Goal: Information Seeking & Learning: Learn about a topic

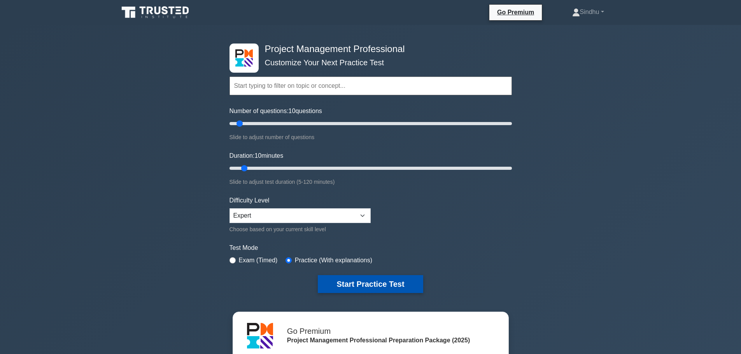
click at [390, 285] on button "Start Practice Test" at bounding box center [370, 284] width 105 height 18
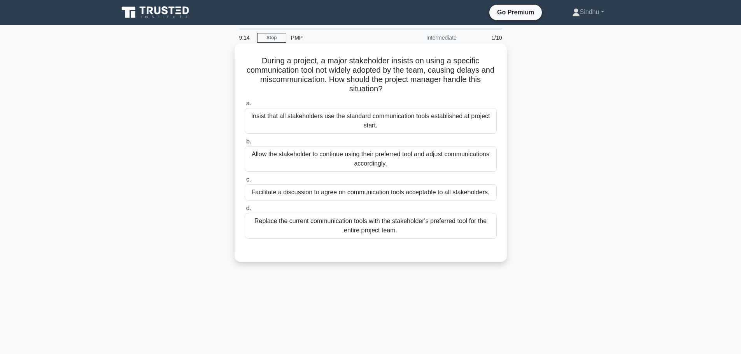
click at [392, 198] on div "Facilitate a discussion to agree on communication tools acceptable to all stake…" at bounding box center [371, 192] width 252 height 16
click at [245, 182] on input "c. Facilitate a discussion to agree on communication tools acceptable to all st…" at bounding box center [245, 179] width 0 height 5
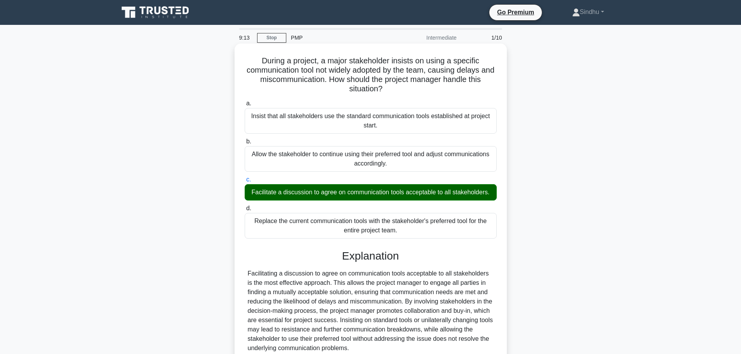
scroll to position [70, 0]
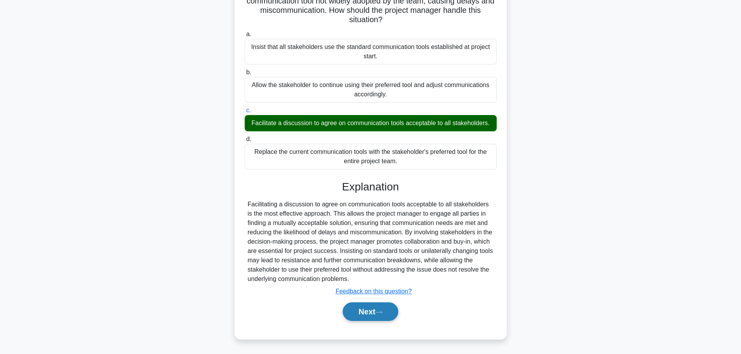
click at [370, 310] on button "Next" at bounding box center [371, 311] width 56 height 19
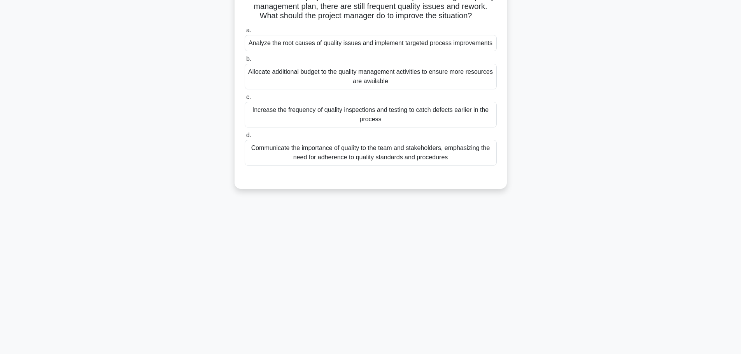
scroll to position [0, 0]
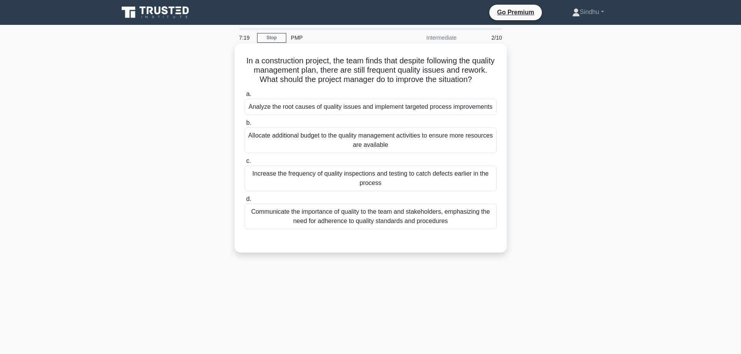
click at [442, 115] on div "Analyze the root causes of quality issues and implement targeted process improv…" at bounding box center [371, 107] width 252 height 16
click at [245, 97] on input "a. Analyze the root causes of quality issues and implement targeted process imp…" at bounding box center [245, 94] width 0 height 5
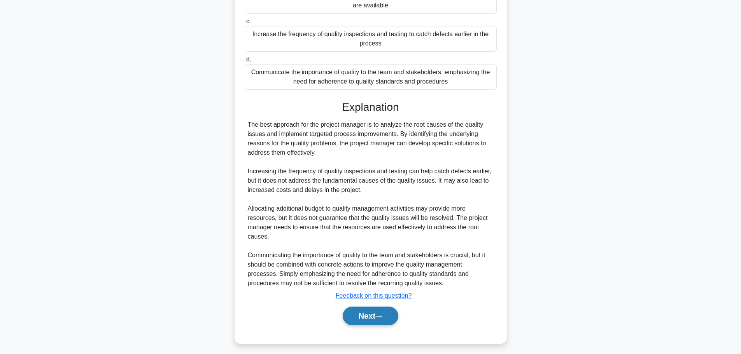
scroll to position [163, 0]
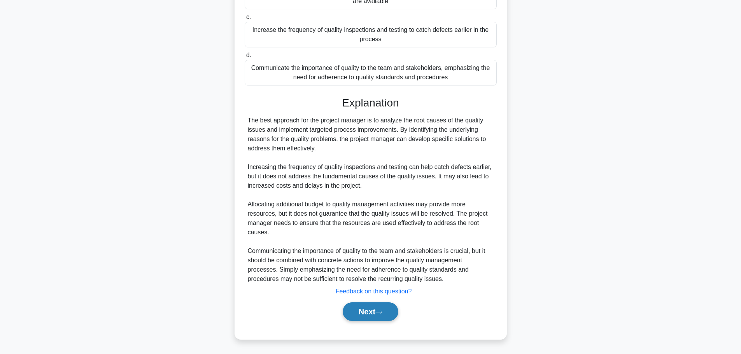
click at [369, 311] on button "Next" at bounding box center [371, 311] width 56 height 19
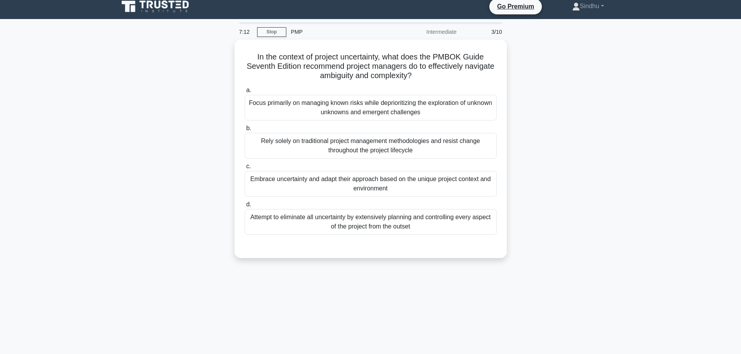
scroll to position [0, 0]
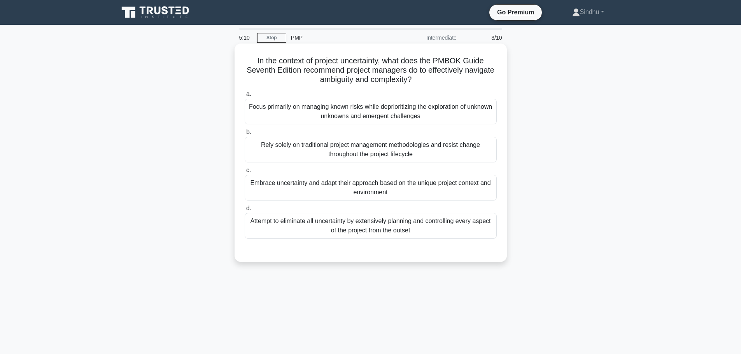
drag, startPoint x: 290, startPoint y: 147, endPoint x: 262, endPoint y: 150, distance: 28.1
click at [262, 150] on div "Rely solely on traditional project management methodologies and resist change t…" at bounding box center [371, 150] width 252 height 26
copy div "Rely solely"
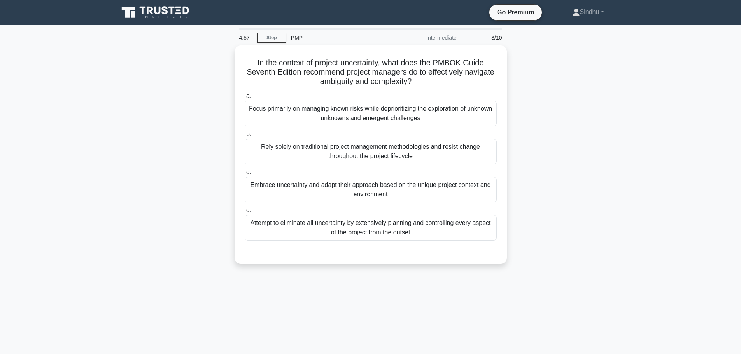
click at [98, 244] on main "4:57 Stop PMP Intermediate 3/10 In the context of project uncertainty, what doe…" at bounding box center [370, 222] width 741 height 395
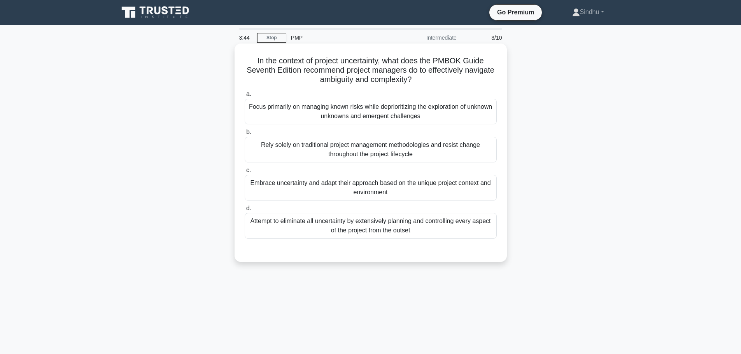
click at [381, 231] on div "Attempt to eliminate all uncertainty by extensively planning and controlling ev…" at bounding box center [371, 226] width 252 height 26
click at [245, 211] on input "d. Attempt to eliminate all uncertainty by extensively planning and controlling…" at bounding box center [245, 208] width 0 height 5
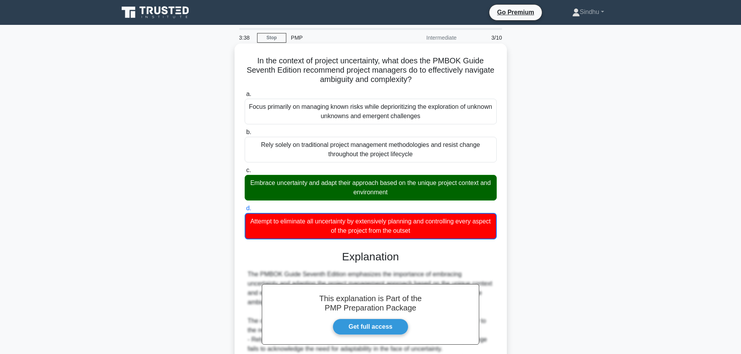
scroll to position [117, 0]
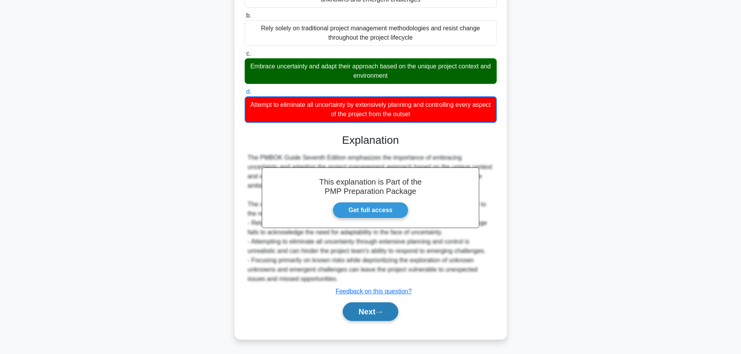
click at [355, 309] on button "Next" at bounding box center [371, 311] width 56 height 19
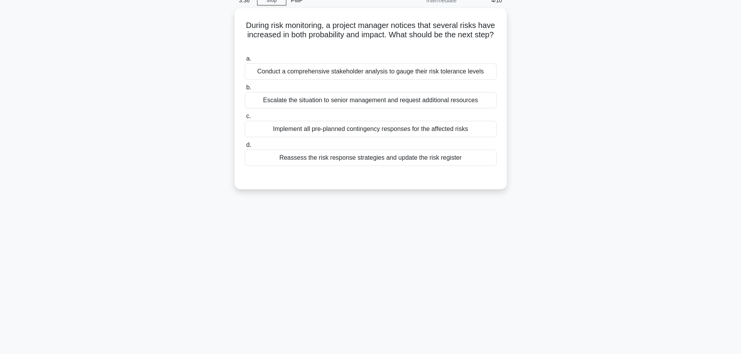
scroll to position [0, 0]
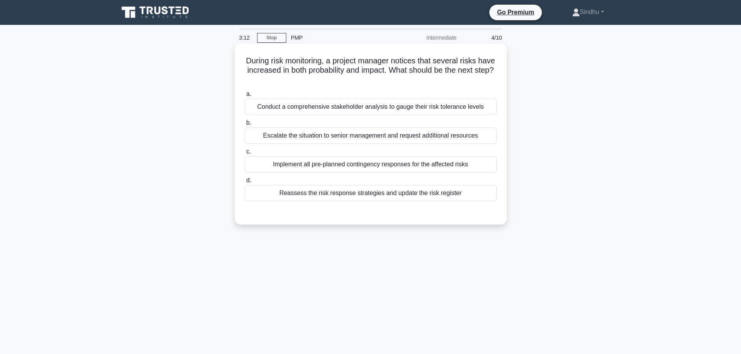
click at [381, 196] on div "Reassess the risk response strategies and update the risk register" at bounding box center [371, 193] width 252 height 16
click at [245, 183] on input "d. Reassess the risk response strategies and update the risk register" at bounding box center [245, 180] width 0 height 5
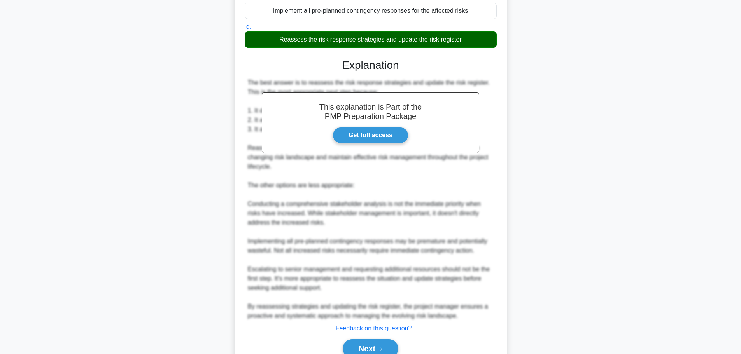
scroll to position [156, 0]
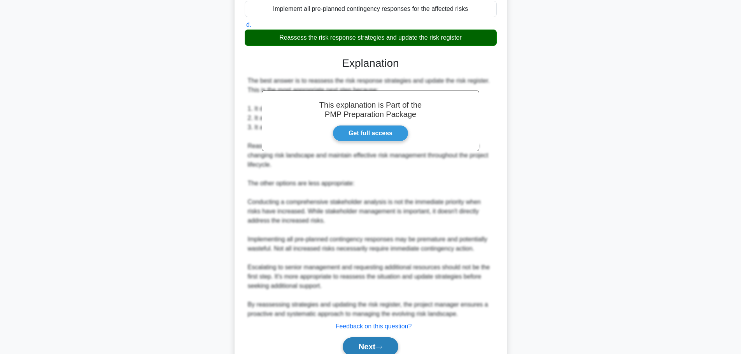
click at [355, 346] on button "Next" at bounding box center [371, 346] width 56 height 19
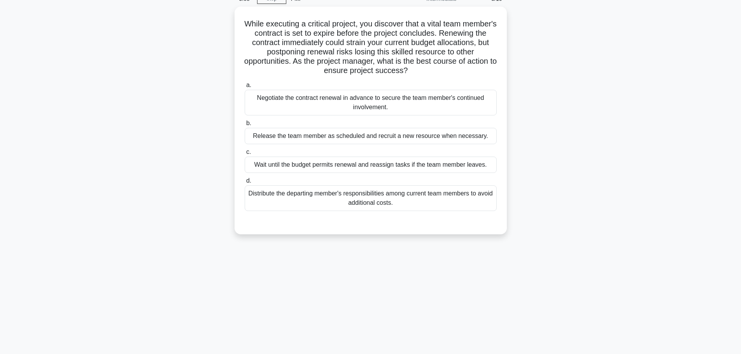
scroll to position [0, 0]
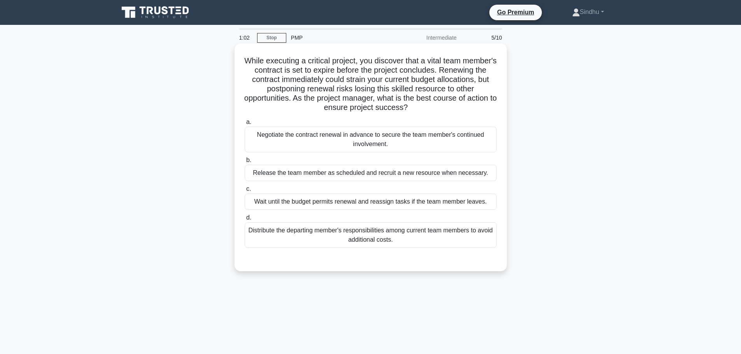
click at [433, 235] on div "Distribute the departing member's responsibilities among current team members t…" at bounding box center [371, 235] width 252 height 26
click at [245, 220] on input "d. Distribute the departing member's responsibilities among current team member…" at bounding box center [245, 217] width 0 height 5
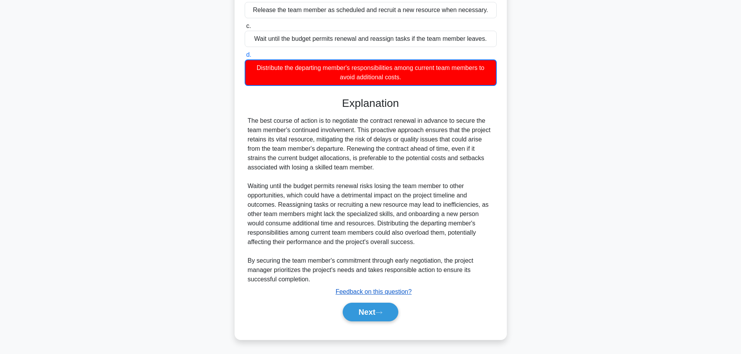
scroll to position [164, 0]
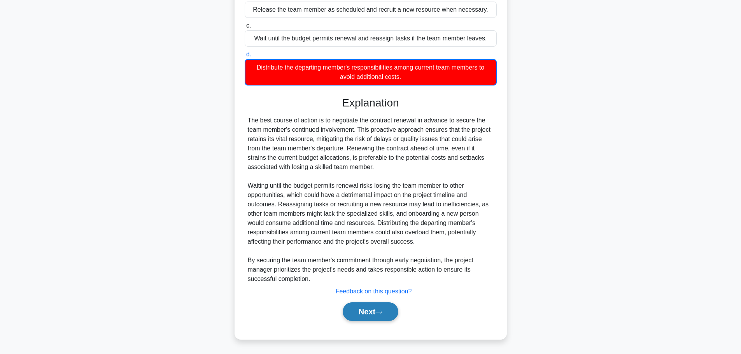
click at [360, 316] on button "Next" at bounding box center [371, 311] width 56 height 19
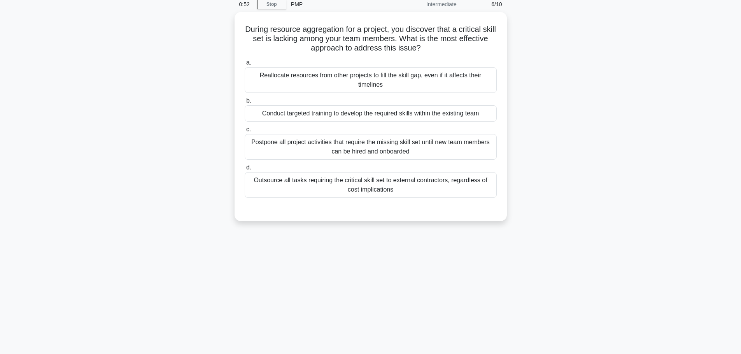
scroll to position [0, 0]
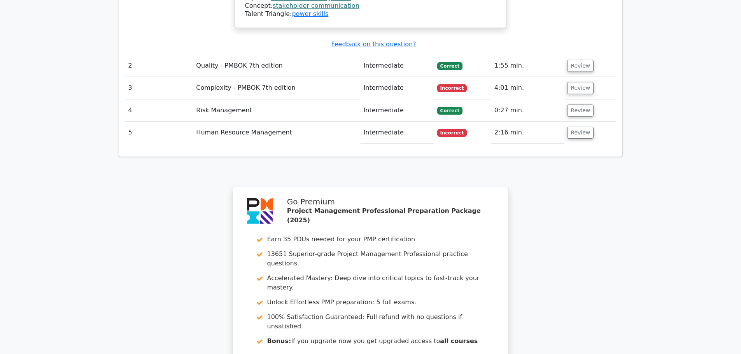
scroll to position [1088, 0]
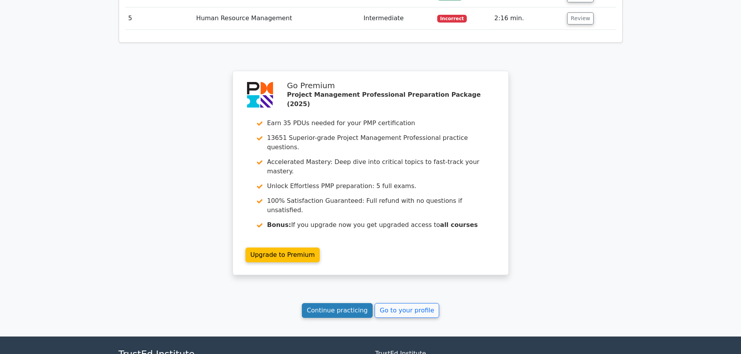
click at [350, 303] on link "Continue practicing" at bounding box center [337, 310] width 71 height 15
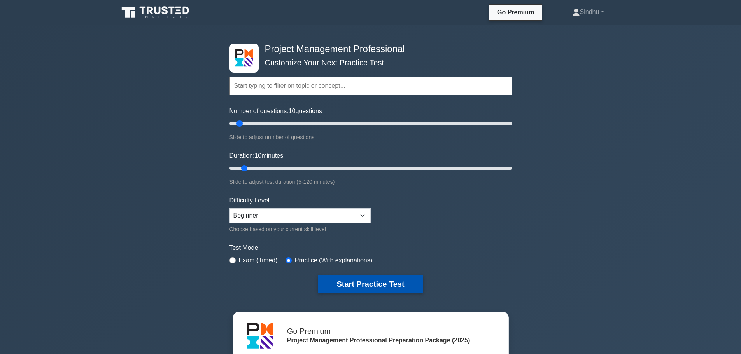
click at [352, 281] on button "Start Practice Test" at bounding box center [370, 284] width 105 height 18
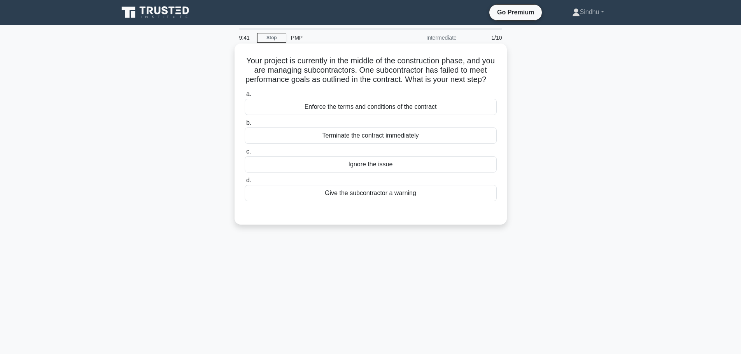
click at [391, 115] on div "Enforce the terms and conditions of the contract" at bounding box center [371, 107] width 252 height 16
click at [245, 97] on input "a. Enforce the terms and conditions of the contract" at bounding box center [245, 94] width 0 height 5
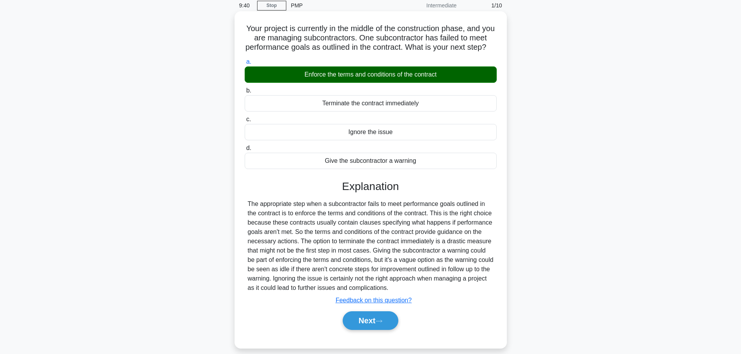
scroll to position [66, 0]
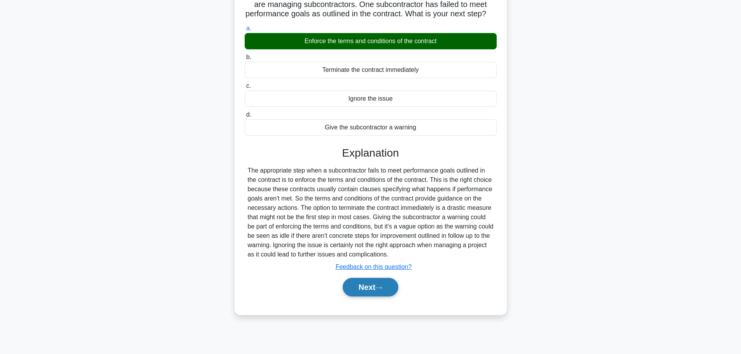
click at [366, 294] on button "Next" at bounding box center [371, 287] width 56 height 19
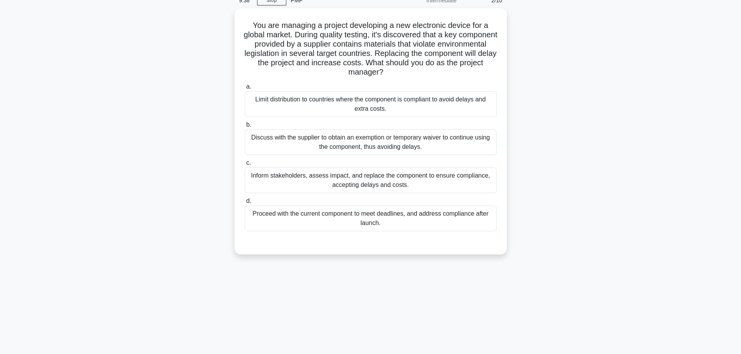
scroll to position [0, 0]
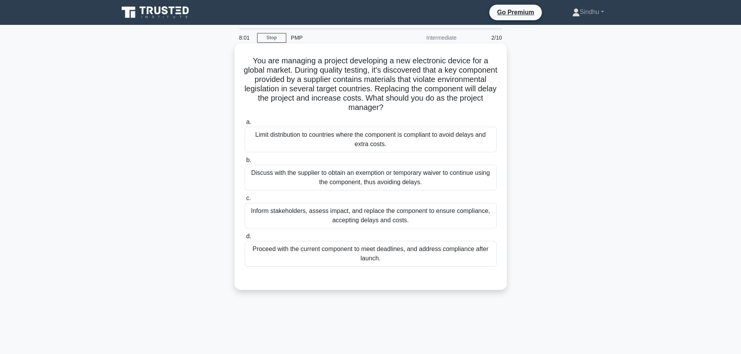
click at [398, 225] on div "Inform stakeholders, assess impact, and replace the component to ensure complia…" at bounding box center [371, 216] width 252 height 26
click at [245, 201] on input "c. Inform stakeholders, assess impact, and replace the component to ensure comp…" at bounding box center [245, 198] width 0 height 5
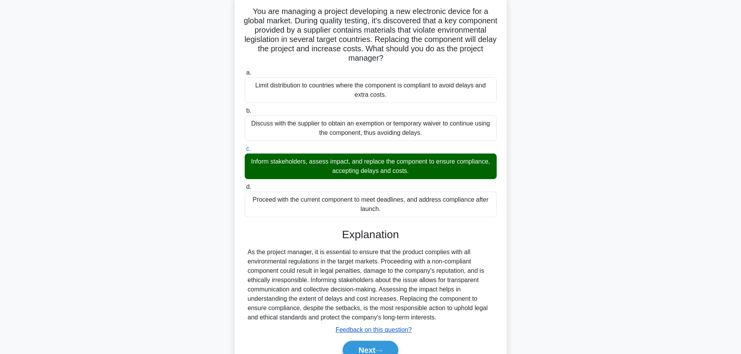
scroll to position [88, 0]
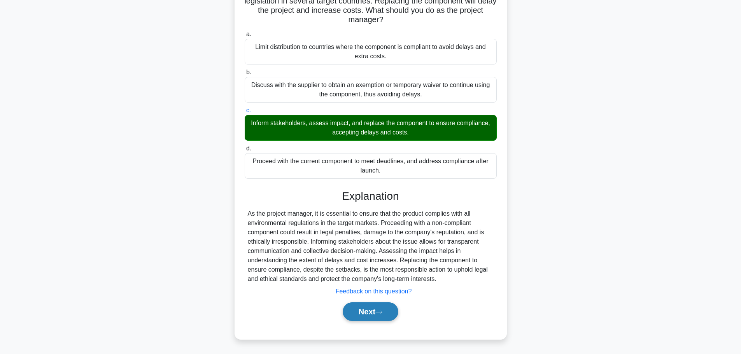
click at [371, 309] on button "Next" at bounding box center [371, 311] width 56 height 19
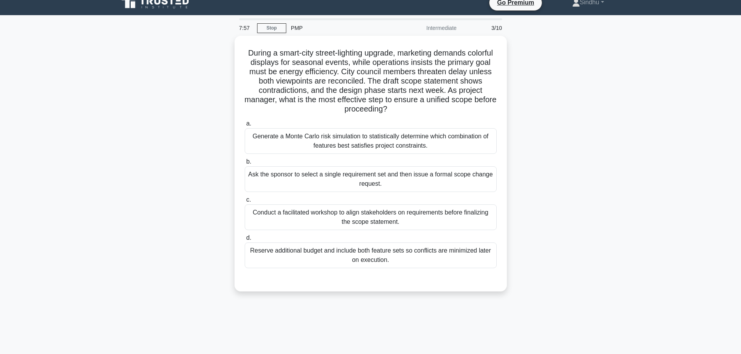
scroll to position [0, 0]
